Goal: Communication & Community: Answer question/provide support

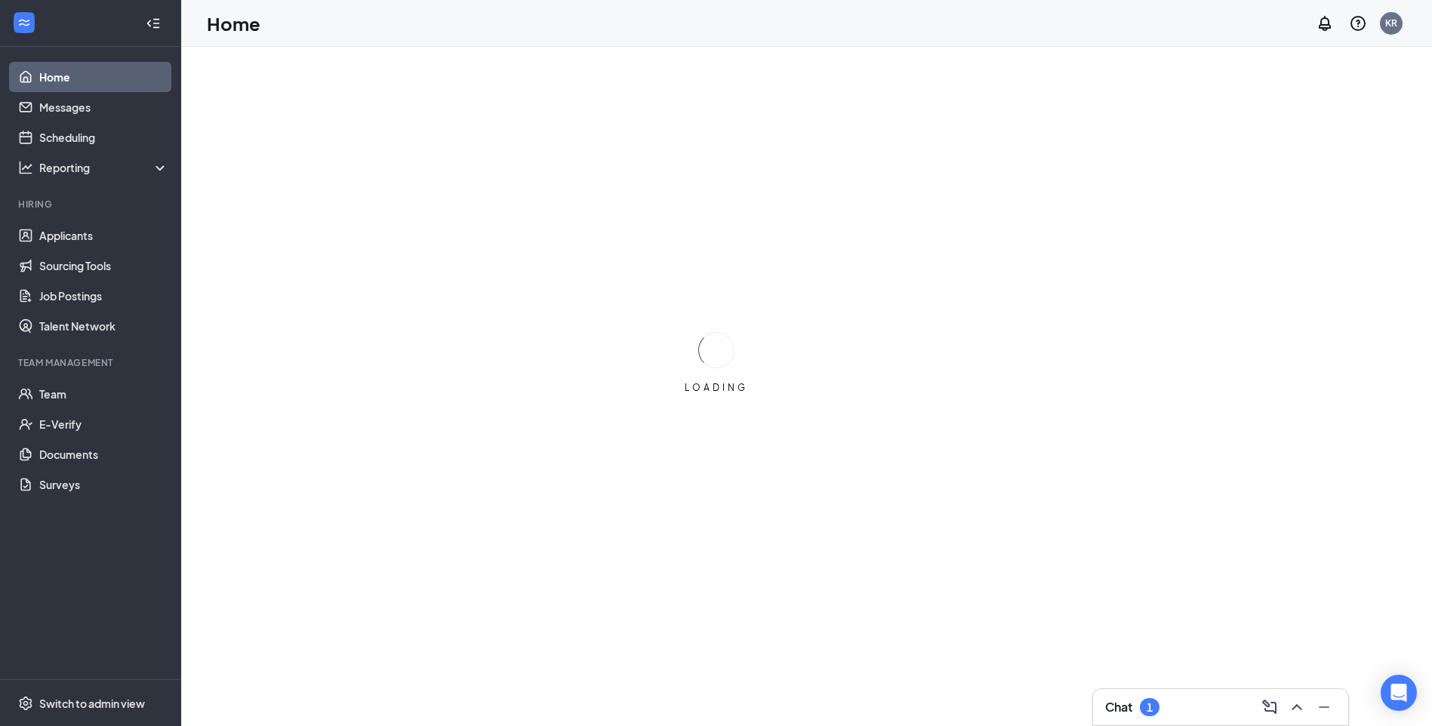
click at [1115, 709] on div "Chat 1" at bounding box center [1220, 707] width 255 height 36
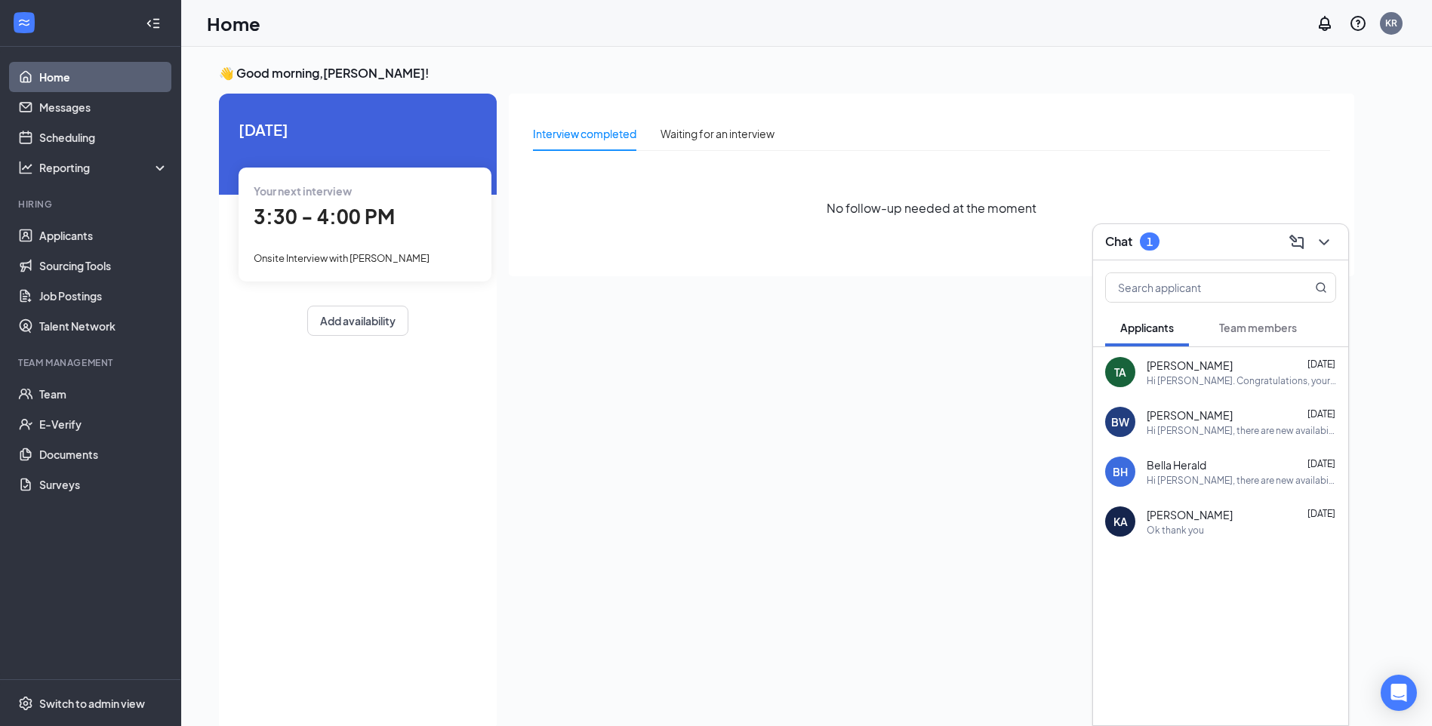
click at [1254, 321] on span "Team members" at bounding box center [1258, 328] width 78 height 14
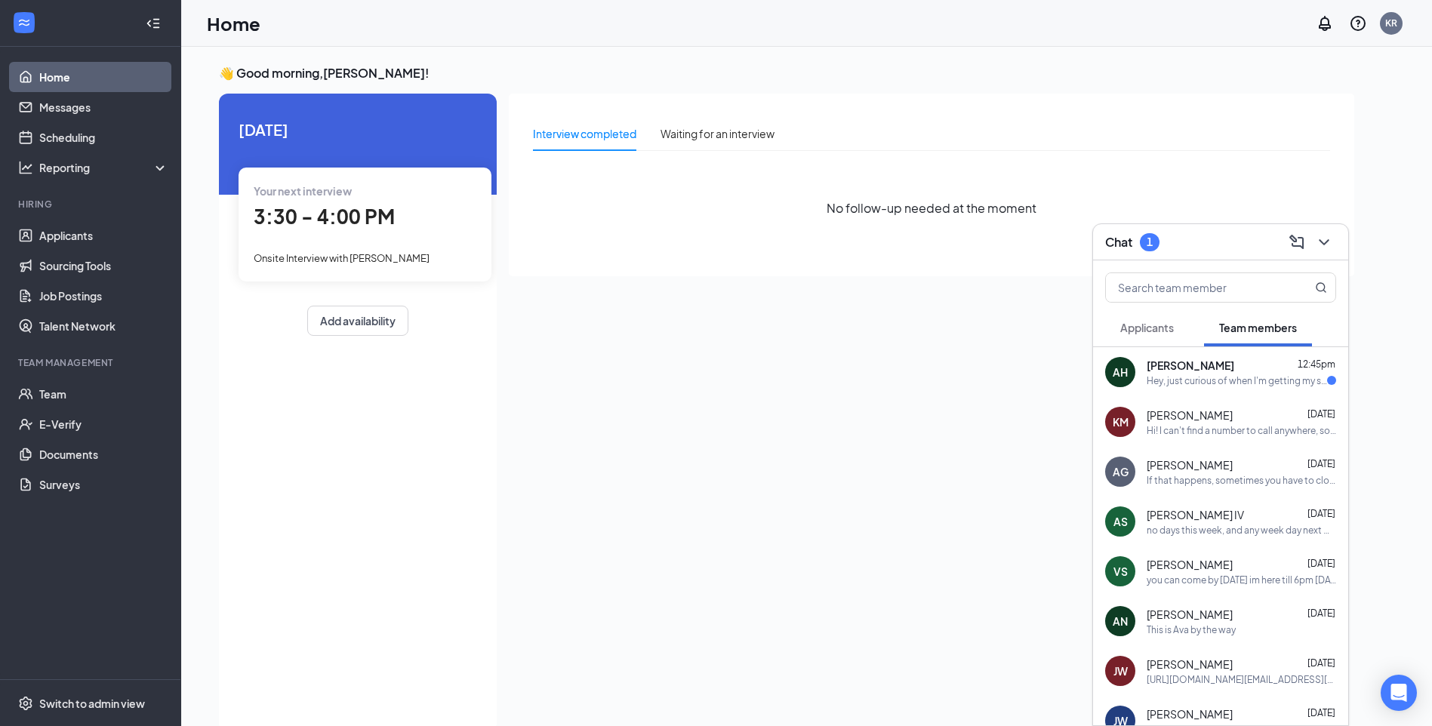
click at [1210, 376] on div "Hey, just curious of when I'm getting my schedule?" at bounding box center [1237, 380] width 180 height 13
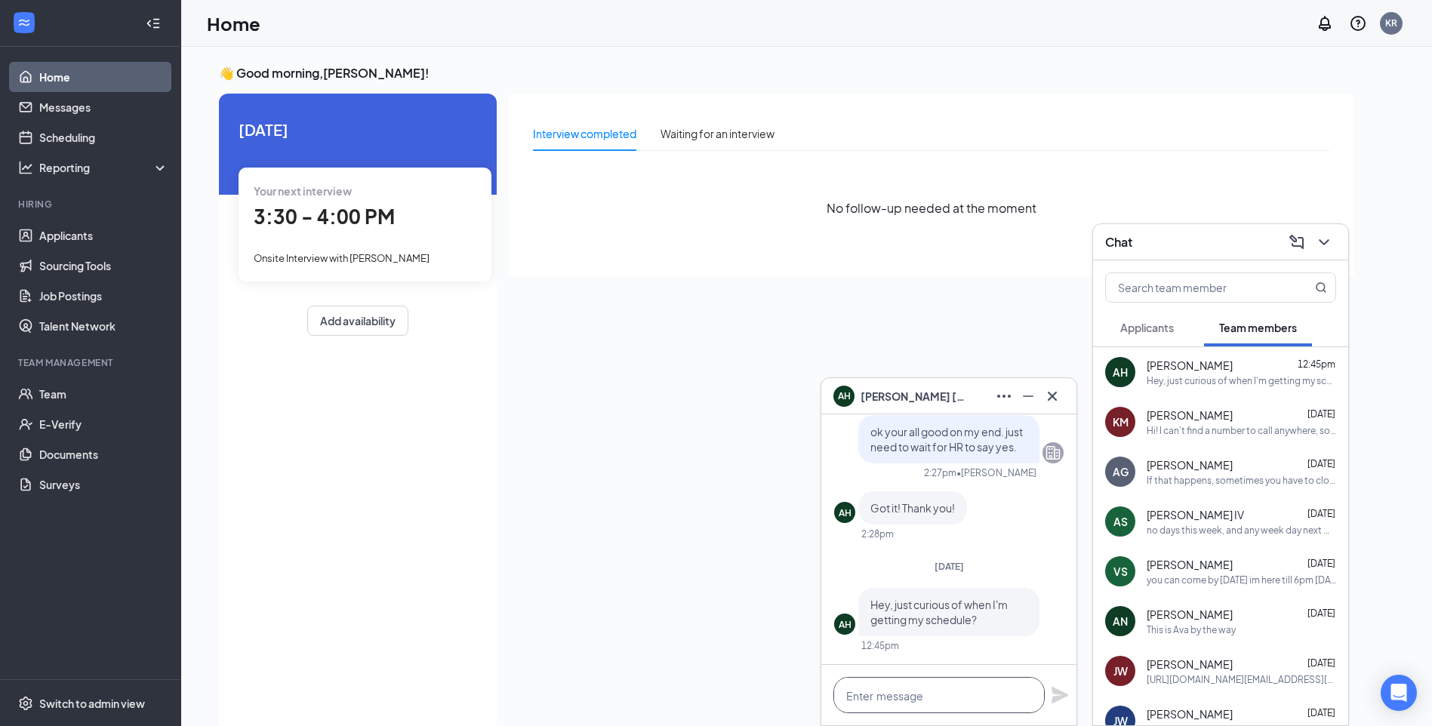
click at [894, 695] on textarea at bounding box center [938, 695] width 211 height 36
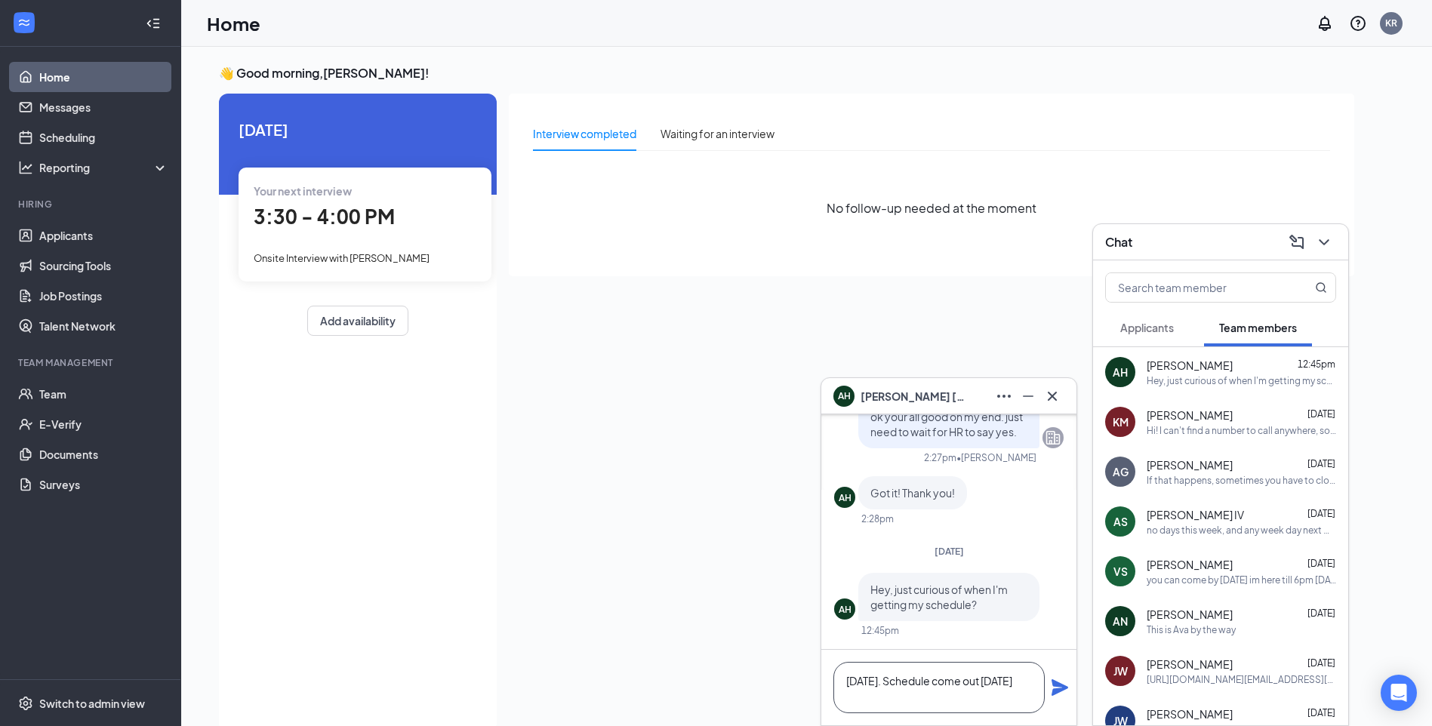
type textarea "[DATE]. Schedule come out [DATE]"
click at [1061, 688] on icon "Plane" at bounding box center [1060, 688] width 18 height 18
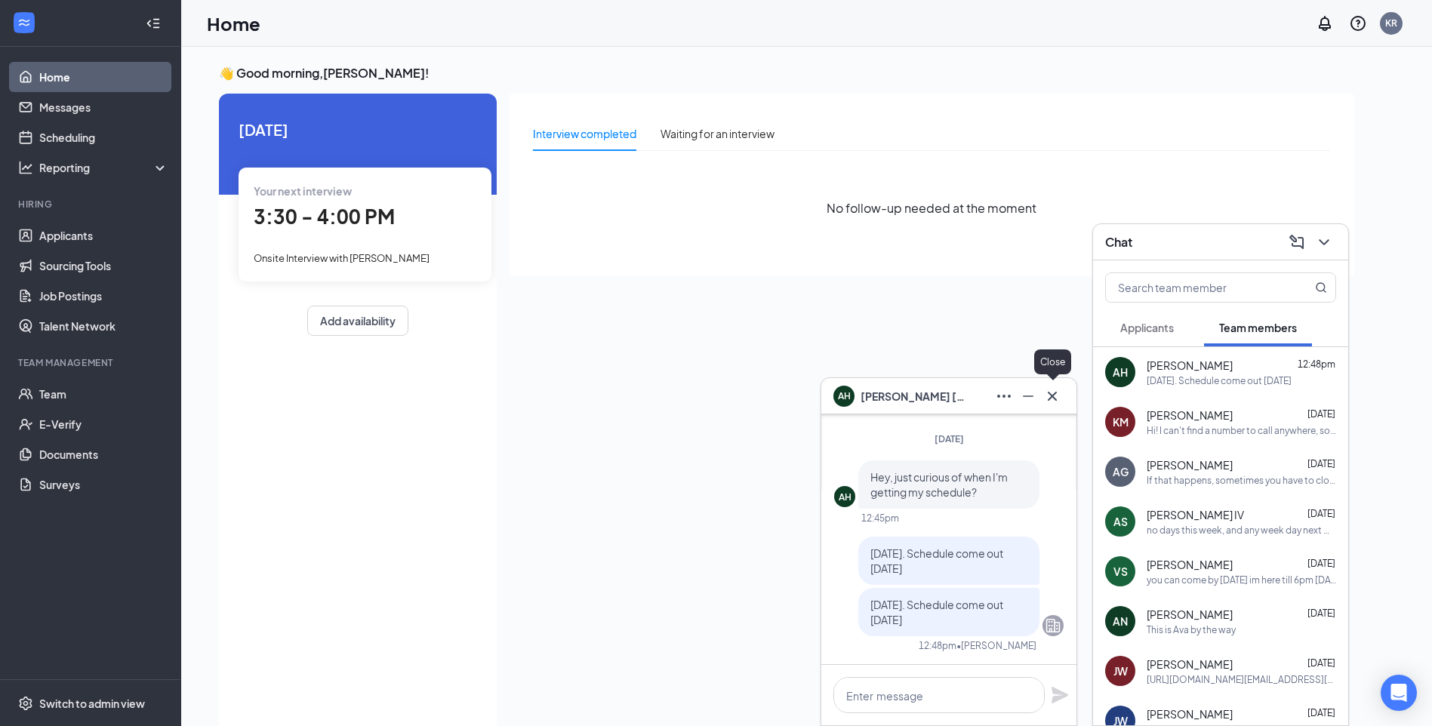
drag, startPoint x: 1053, startPoint y: 402, endPoint x: 1138, endPoint y: 368, distance: 92.1
click at [1055, 402] on icon "Cross" at bounding box center [1052, 396] width 18 height 18
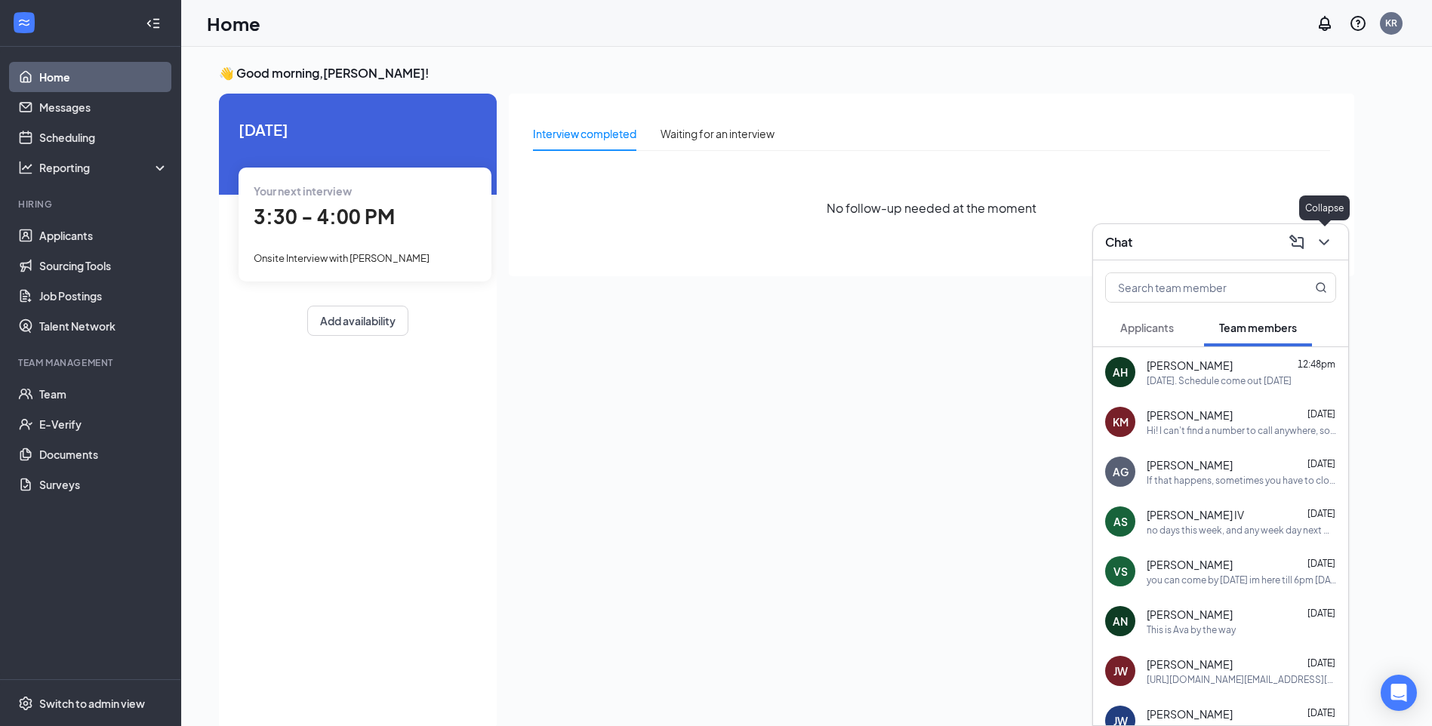
click at [1332, 241] on icon "ChevronDown" at bounding box center [1324, 242] width 18 height 18
